Goal: Task Accomplishment & Management: Manage account settings

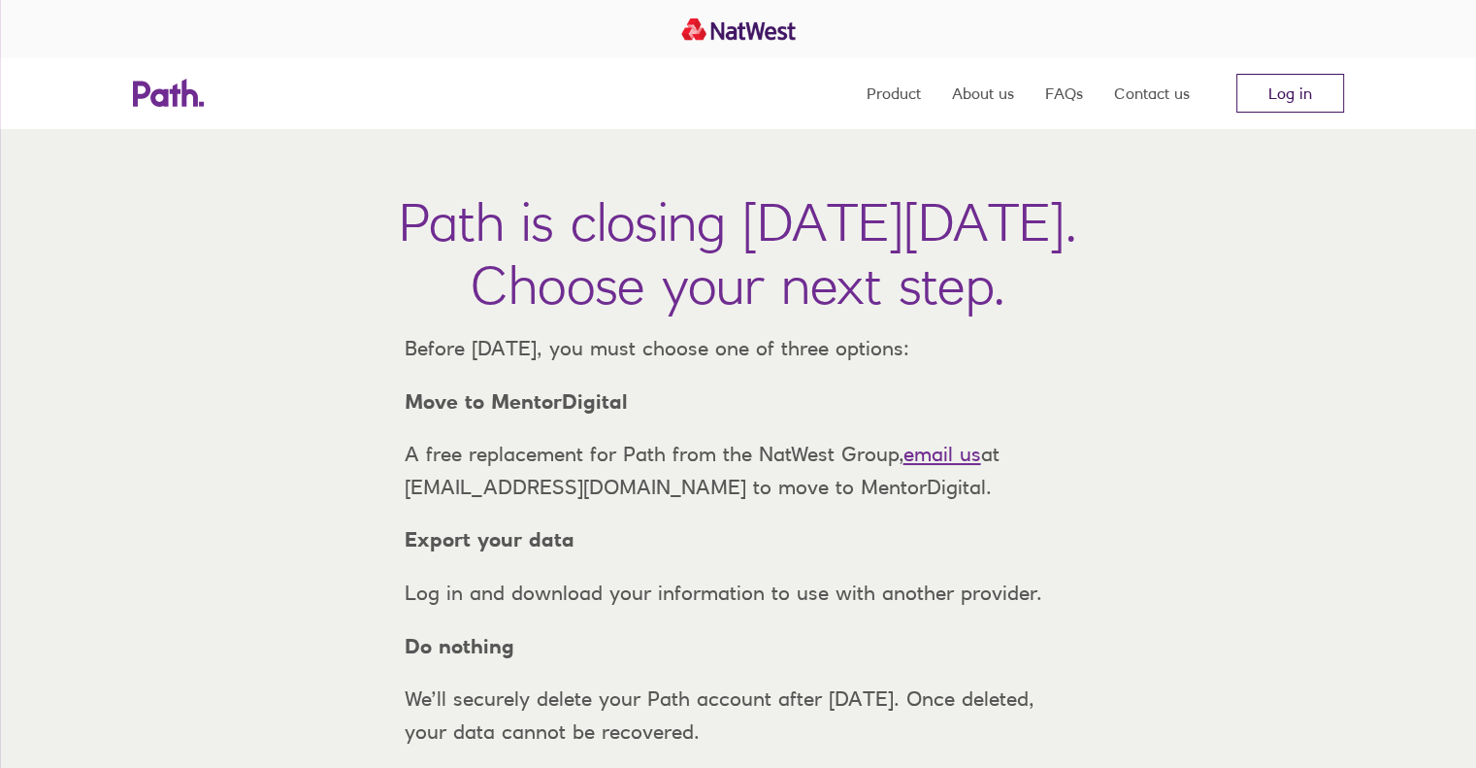
click at [1288, 86] on link "Log in" at bounding box center [1290, 93] width 108 height 39
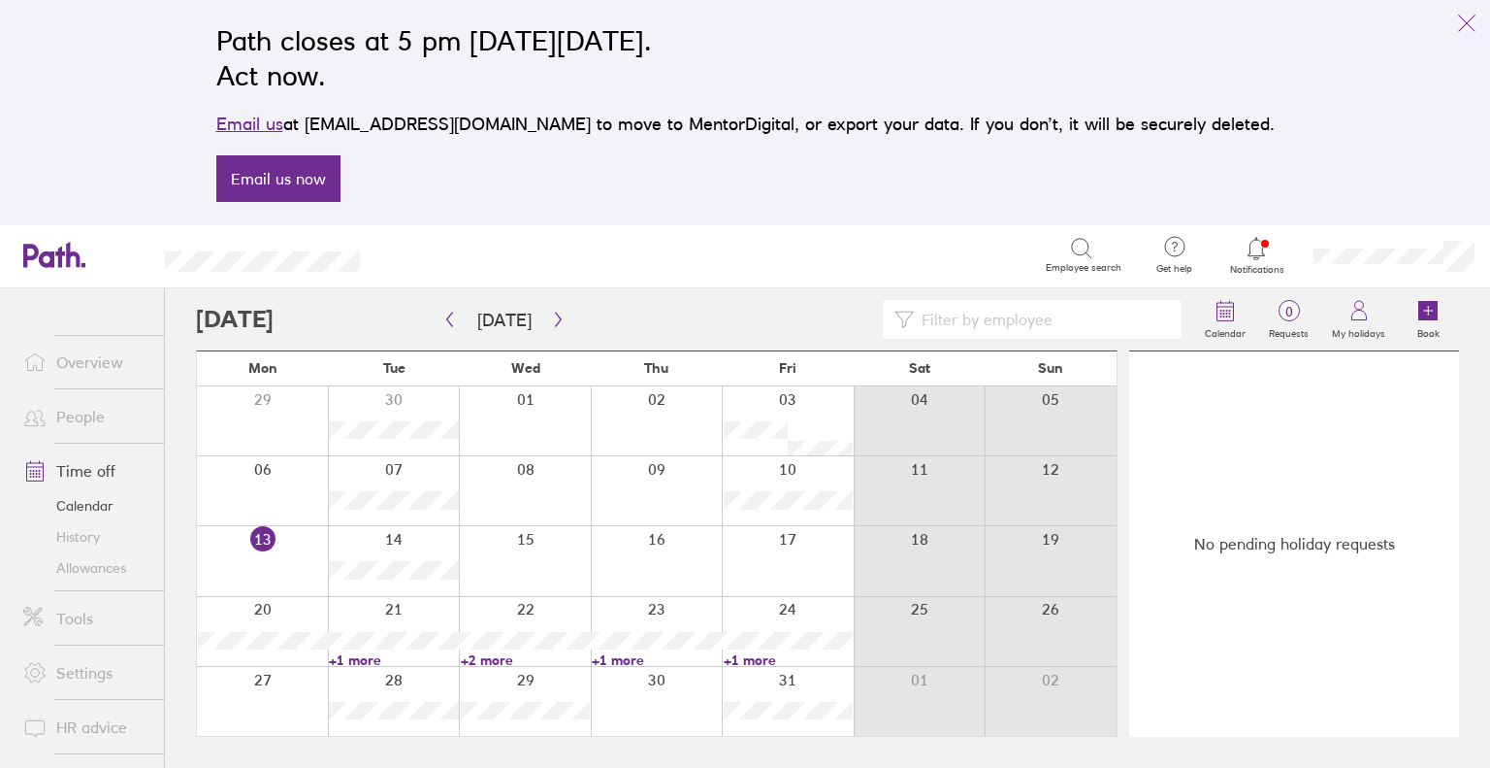
click at [495, 658] on link "+2 more" at bounding box center [525, 659] width 129 height 17
click at [353, 651] on link "+1 more" at bounding box center [393, 659] width 129 height 17
click at [616, 653] on link "+1 more" at bounding box center [656, 659] width 129 height 17
click at [600, 654] on link "+1 more" at bounding box center [656, 659] width 129 height 17
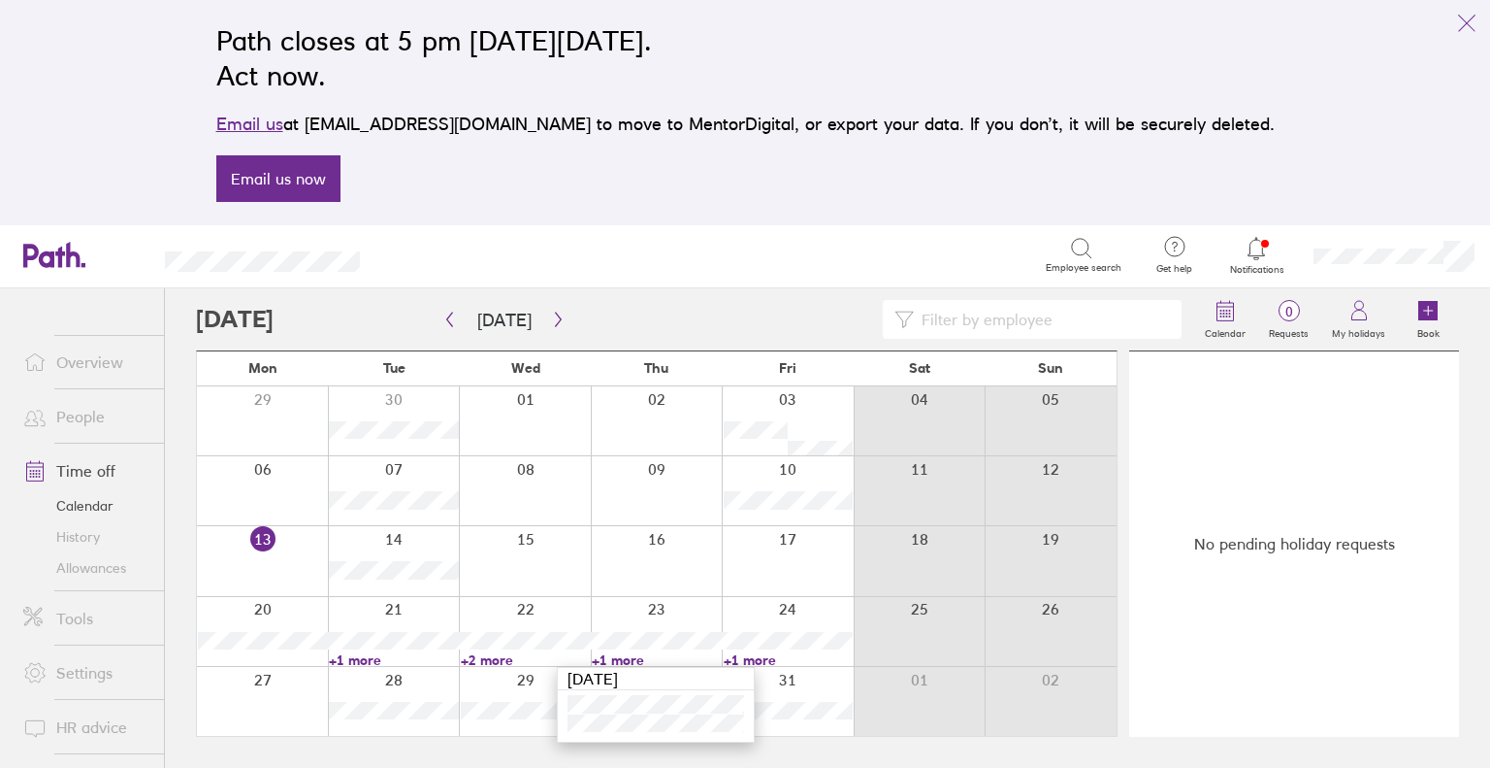
click at [640, 657] on link "+1 more" at bounding box center [656, 659] width 129 height 17
